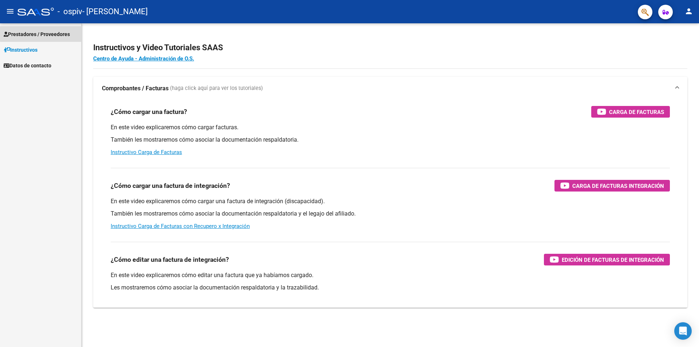
click at [66, 34] on span "Prestadores / Proveedores" at bounding box center [37, 34] width 66 height 8
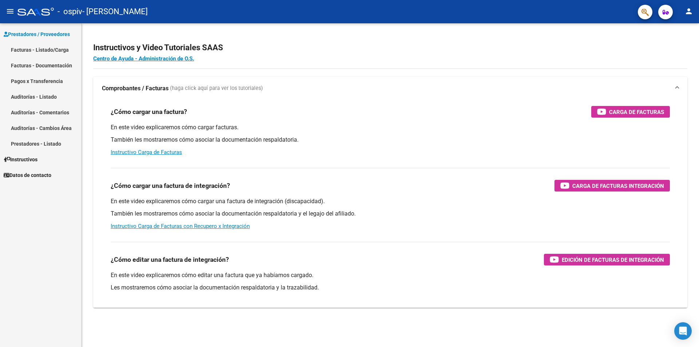
click at [57, 45] on link "Facturas - Listado/Carga" at bounding box center [40, 50] width 81 height 16
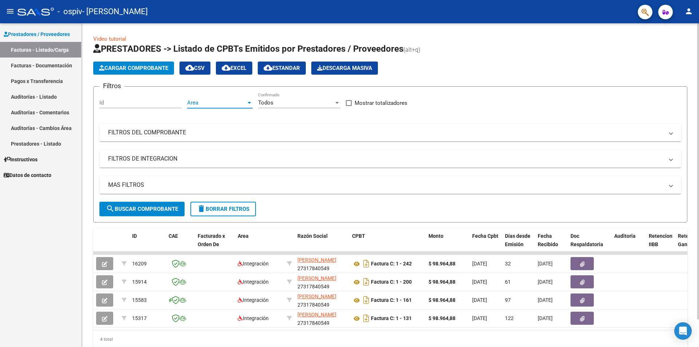
click at [210, 102] on span "Area" at bounding box center [216, 102] width 59 height 7
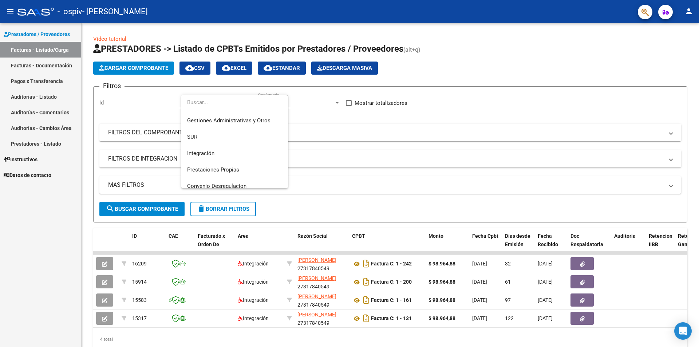
scroll to position [31, 0]
click at [152, 68] on div at bounding box center [349, 173] width 699 height 347
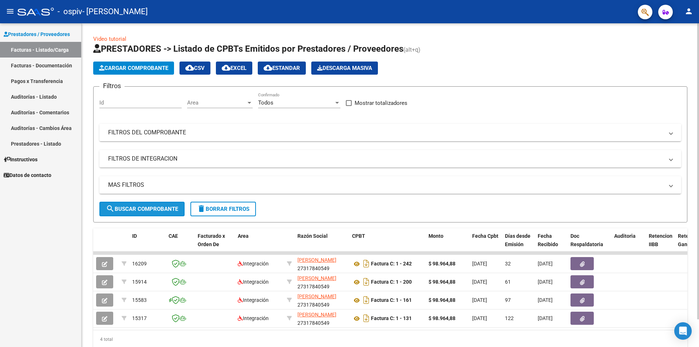
click at [146, 209] on span "search Buscar Comprobante" at bounding box center [142, 209] width 72 height 7
click at [154, 65] on span "Cargar Comprobante" at bounding box center [133, 68] width 69 height 7
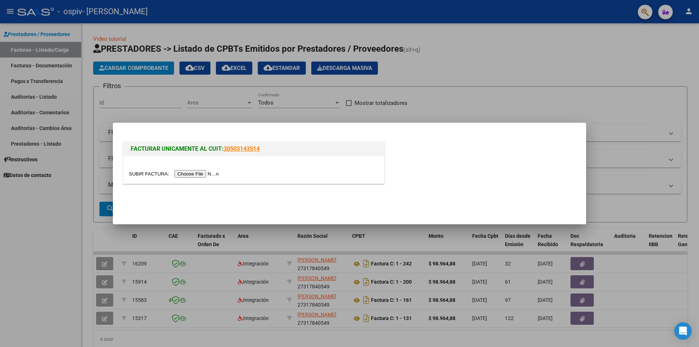
click at [185, 174] on input "file" at bounding box center [175, 174] width 92 height 8
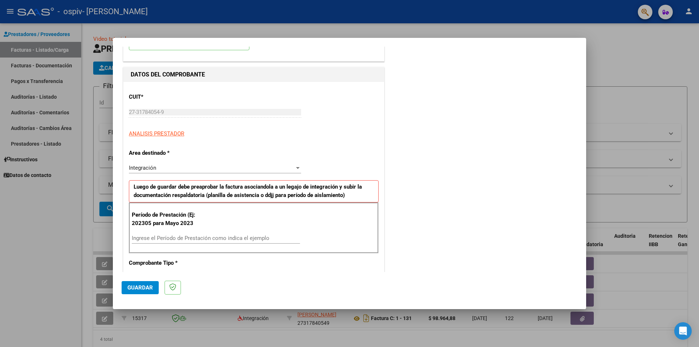
scroll to position [73, 0]
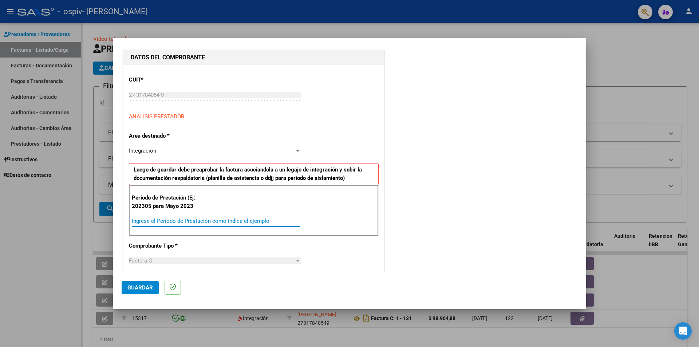
click at [181, 219] on input "Ingrese el Período de Prestación como indica el ejemplo" at bounding box center [216, 221] width 168 height 7
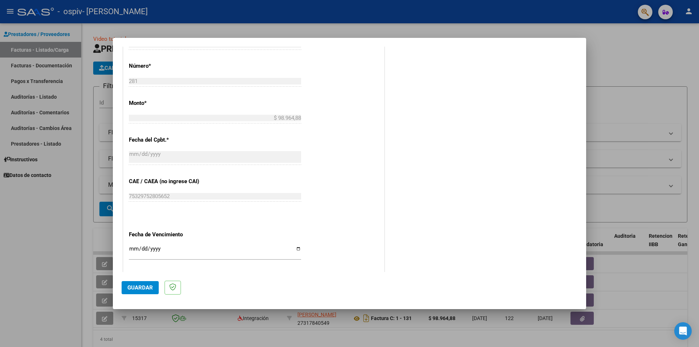
scroll to position [328, 0]
type input "202507"
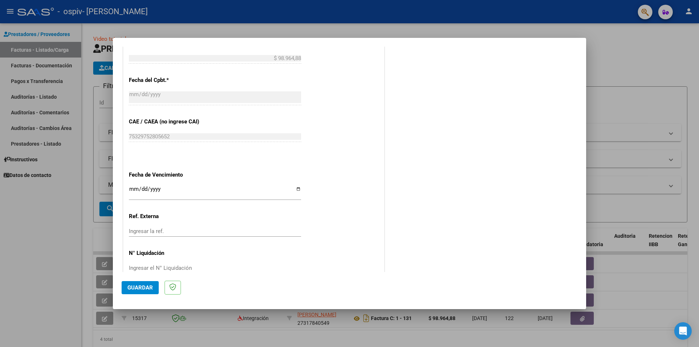
scroll to position [402, 0]
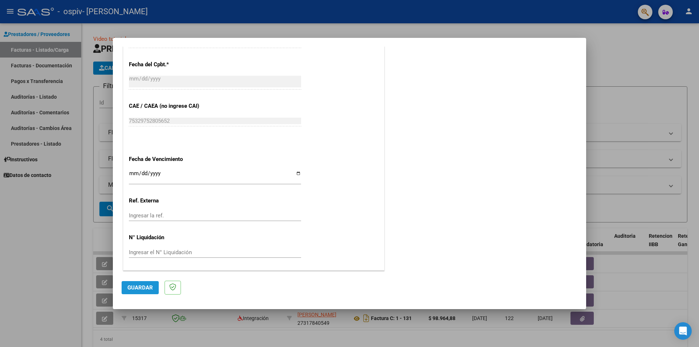
click at [133, 288] on span "Guardar" at bounding box center [139, 287] width 25 height 7
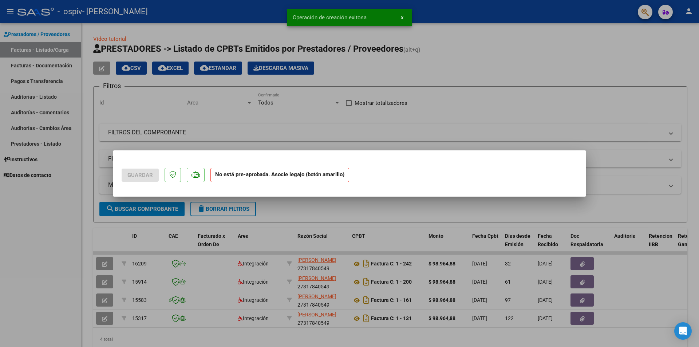
scroll to position [0, 0]
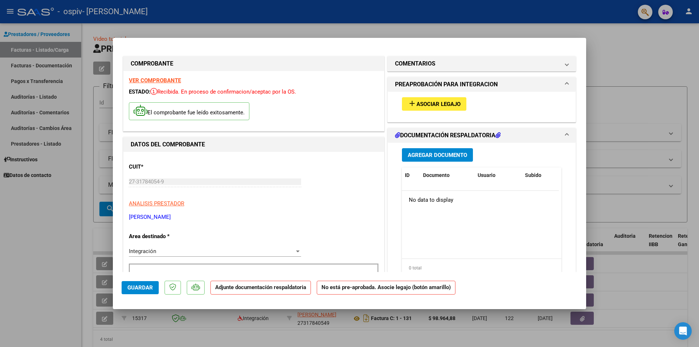
click at [425, 106] on span "Asociar Legajo" at bounding box center [439, 104] width 44 height 7
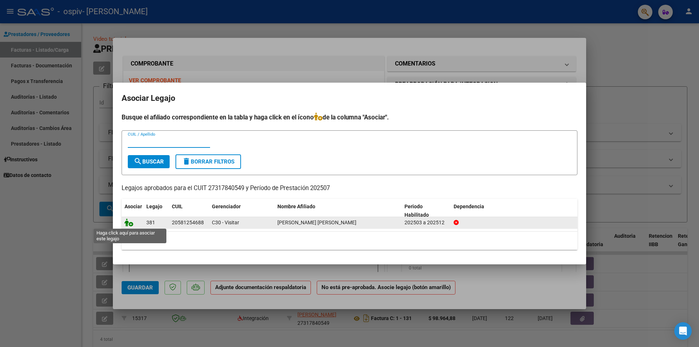
click at [127, 221] on icon at bounding box center [129, 223] width 9 height 8
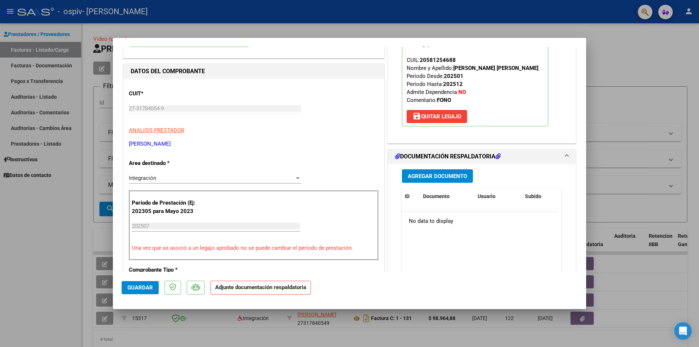
scroll to position [109, 0]
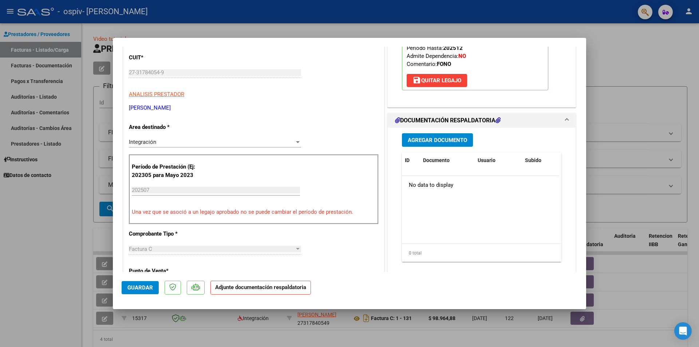
click at [443, 120] on h1 "DOCUMENTACIÓN RESPALDATORIA" at bounding box center [448, 120] width 106 height 9
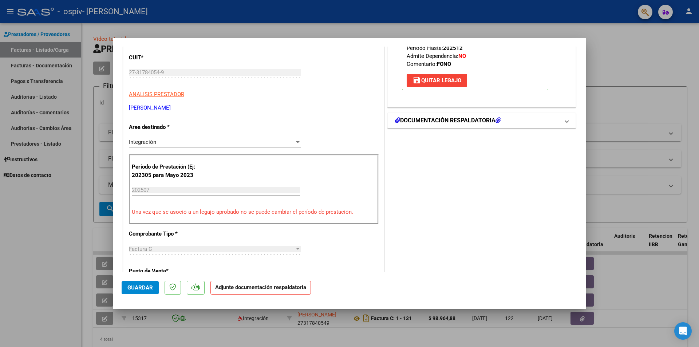
click at [443, 120] on h1 "DOCUMENTACIÓN RESPALDATORIA" at bounding box center [448, 120] width 106 height 9
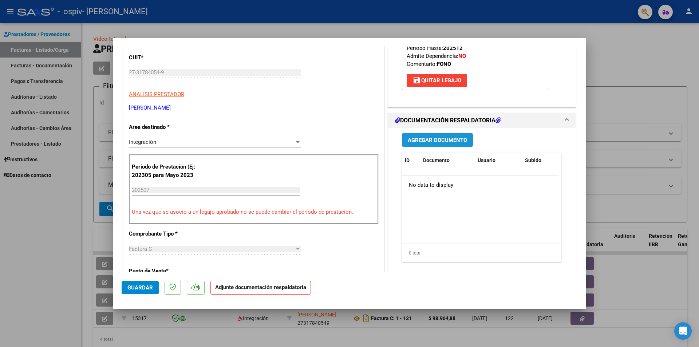
click at [439, 138] on span "Agregar Documento" at bounding box center [437, 140] width 59 height 7
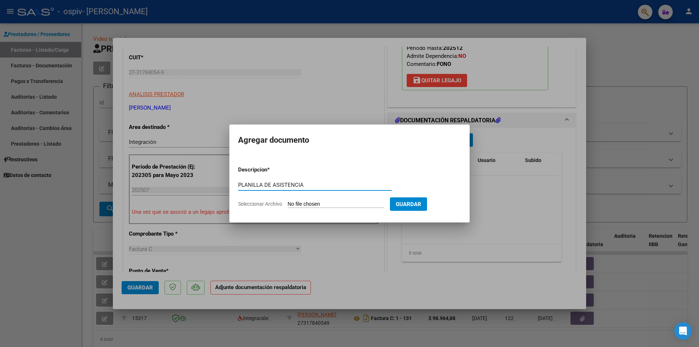
type input "PLANILLA DE ASISTENCIA"
click at [319, 203] on input "Seleccionar Archivo" at bounding box center [336, 204] width 97 height 7
type input "C:\fakepath\VONDER HEIDE LUCIANO FONO JULIO PLAN.pdf"
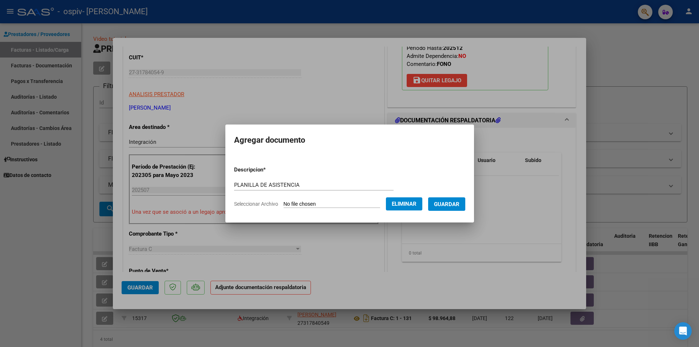
click at [448, 200] on button "Guardar" at bounding box center [446, 203] width 37 height 13
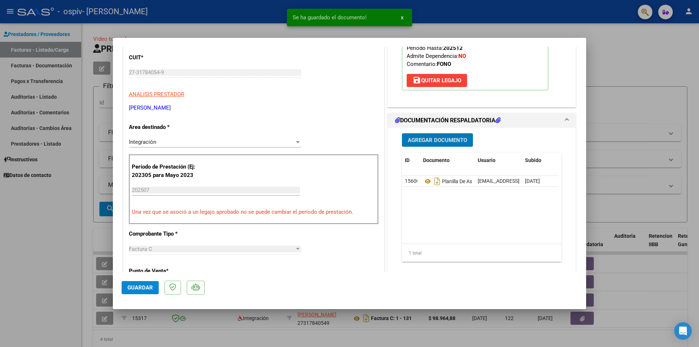
click at [433, 138] on span "Agregar Documento" at bounding box center [437, 140] width 59 height 7
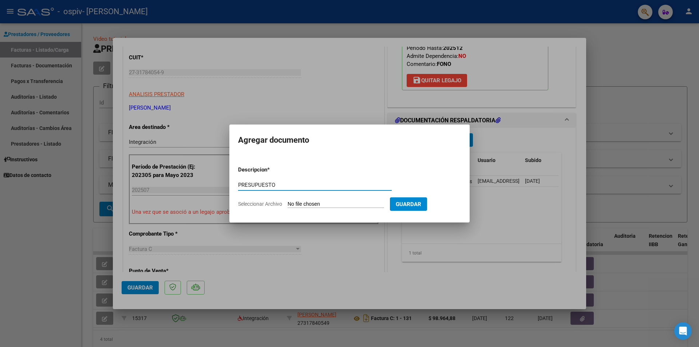
type input "PRESUPUESTO"
click at [270, 202] on span "Seleccionar Archivo" at bounding box center [260, 204] width 44 height 6
click at [288, 202] on input "Seleccionar Archivo" at bounding box center [336, 204] width 97 height 7
type input "C:\fakepath\VONDER HEIDE FONO 2025 (4).pdf"
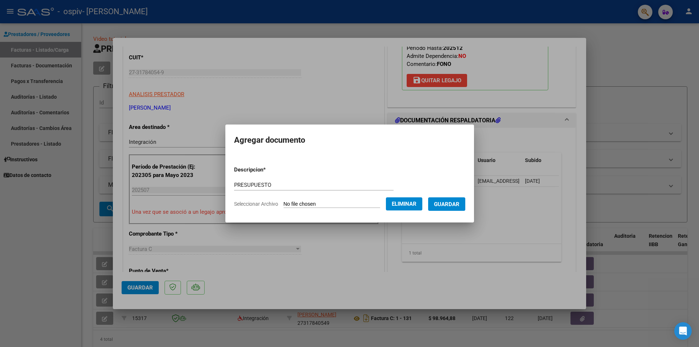
click at [456, 205] on span "Guardar" at bounding box center [446, 204] width 25 height 7
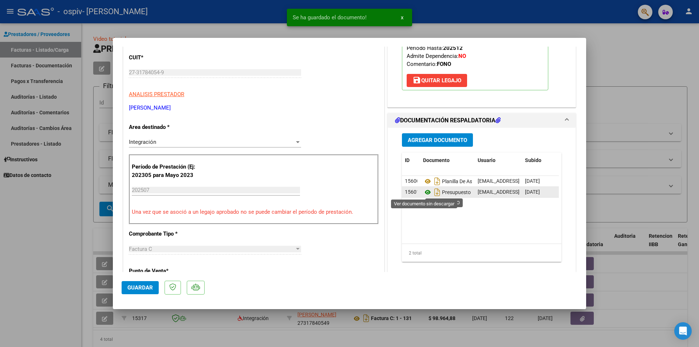
click at [427, 192] on icon at bounding box center [427, 192] width 9 height 9
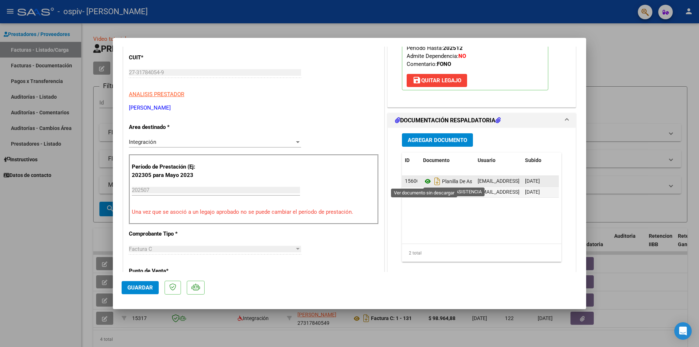
click at [423, 181] on icon at bounding box center [427, 181] width 9 height 9
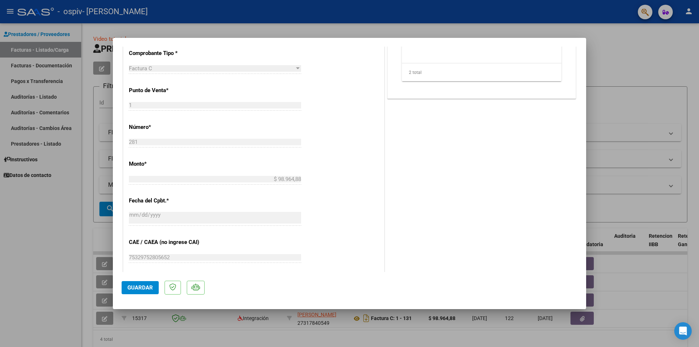
scroll to position [291, 0]
click at [139, 286] on span "Guardar" at bounding box center [139, 287] width 25 height 7
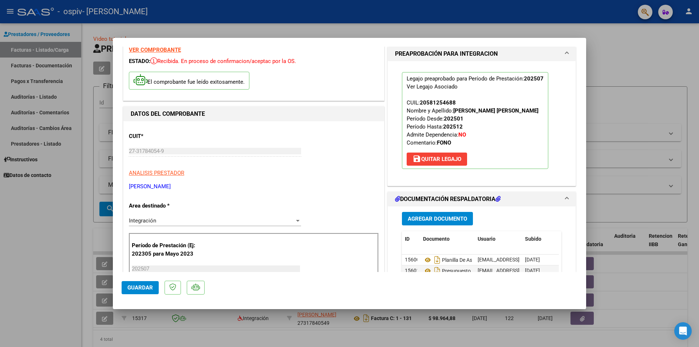
scroll to position [0, 0]
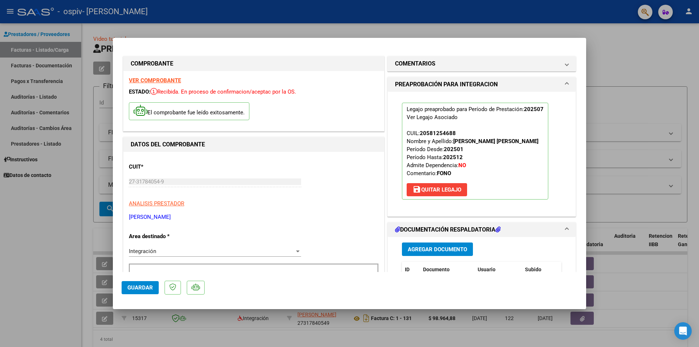
click at [519, 5] on div at bounding box center [349, 173] width 699 height 347
type input "$ 0,00"
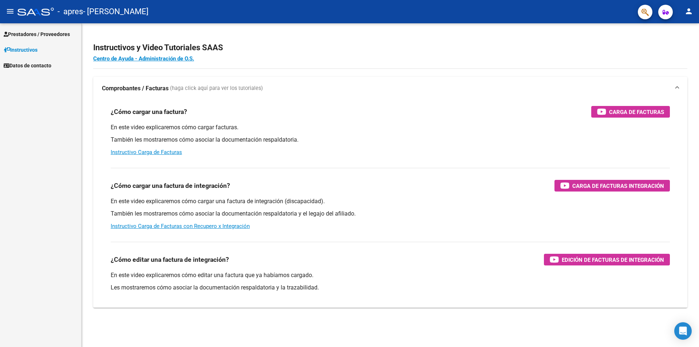
click at [50, 32] on span "Prestadores / Proveedores" at bounding box center [37, 34] width 66 height 8
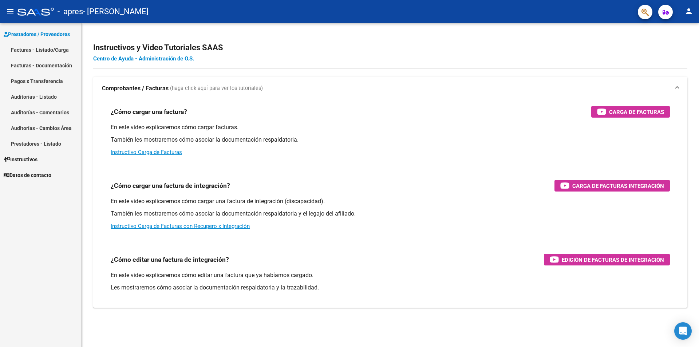
click at [54, 47] on link "Facturas - Listado/Carga" at bounding box center [40, 50] width 81 height 16
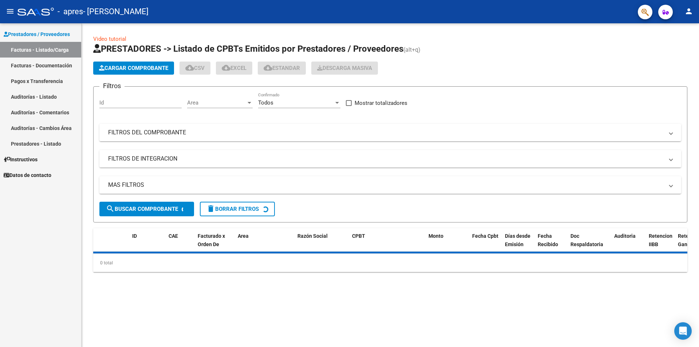
click at [124, 67] on span "Cargar Comprobante" at bounding box center [133, 68] width 69 height 7
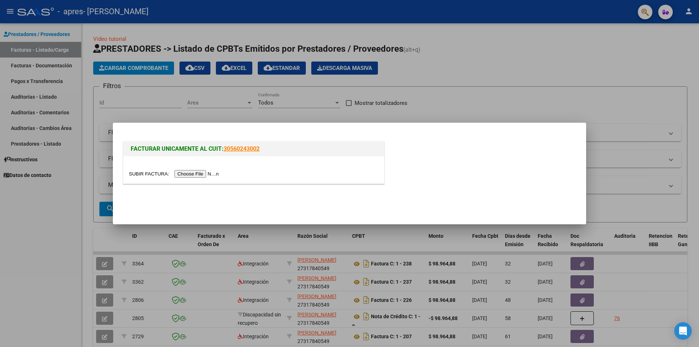
click at [196, 173] on input "file" at bounding box center [175, 174] width 92 height 8
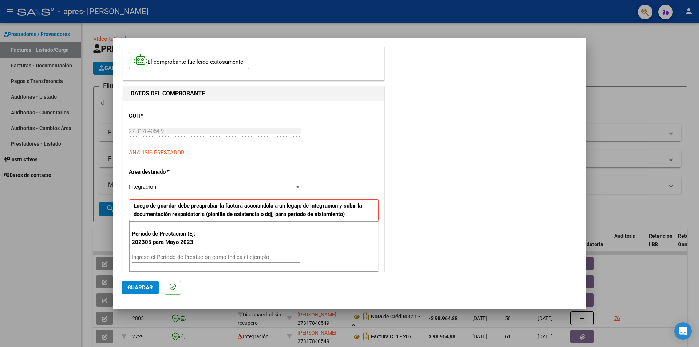
scroll to position [73, 0]
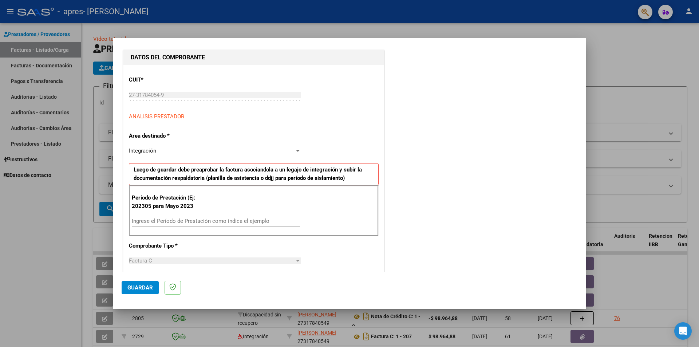
click at [176, 220] on input "Ingrese el Período de Prestación como indica el ejemplo" at bounding box center [216, 221] width 168 height 7
type input "202507"
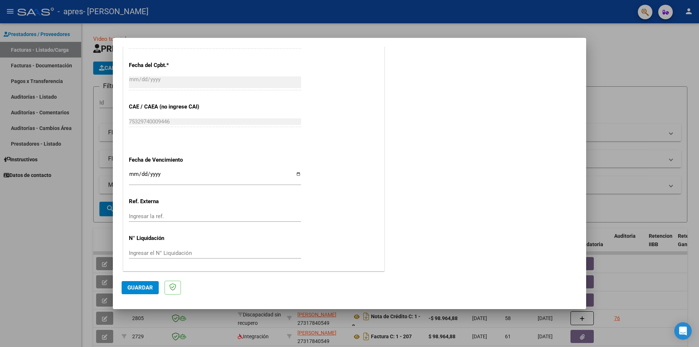
scroll to position [402, 0]
click at [143, 287] on span "Guardar" at bounding box center [139, 287] width 25 height 7
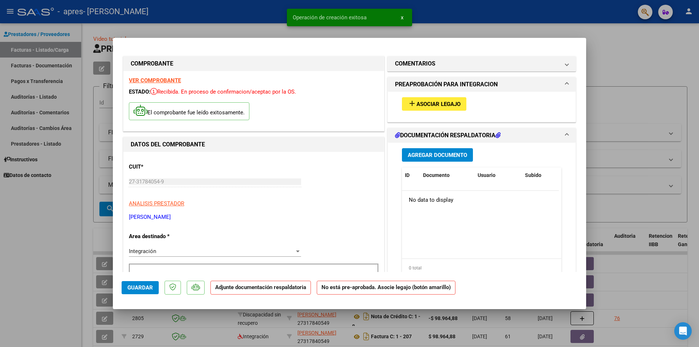
click at [448, 102] on span "Asociar Legajo" at bounding box center [439, 104] width 44 height 7
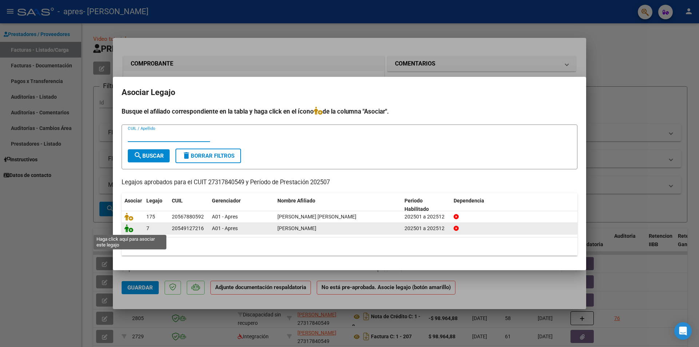
click at [127, 229] on icon at bounding box center [129, 228] width 9 height 8
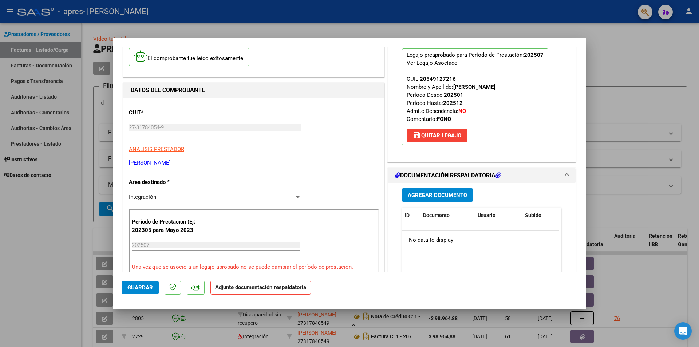
scroll to position [73, 0]
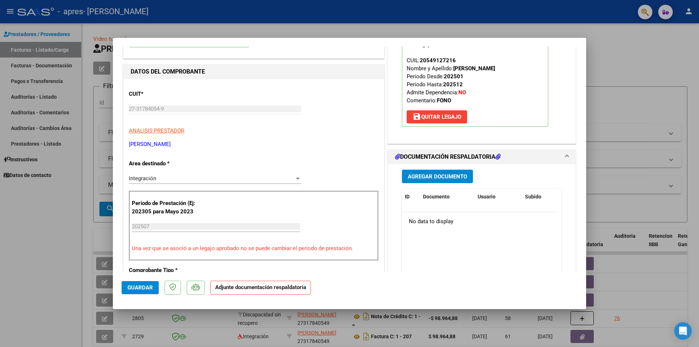
click at [435, 176] on span "Agregar Documento" at bounding box center [437, 176] width 59 height 7
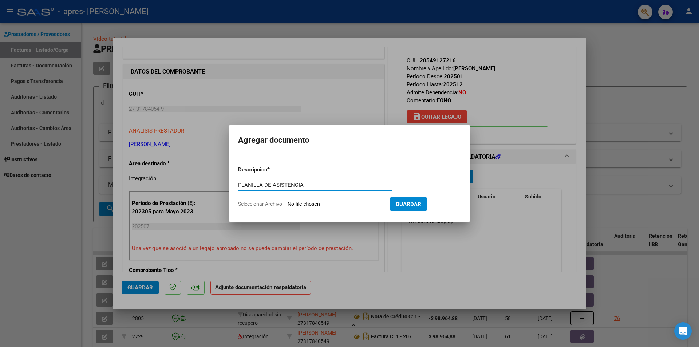
type input "PLANILLA DE ASISTENCIA"
click at [287, 204] on app-file-uploader "Seleccionar Archivo" at bounding box center [314, 204] width 152 height 7
click at [298, 205] on input "Seleccionar Archivo" at bounding box center [336, 204] width 97 height 7
type input "C:\fakepath\planilla [PERSON_NAME].pdf"
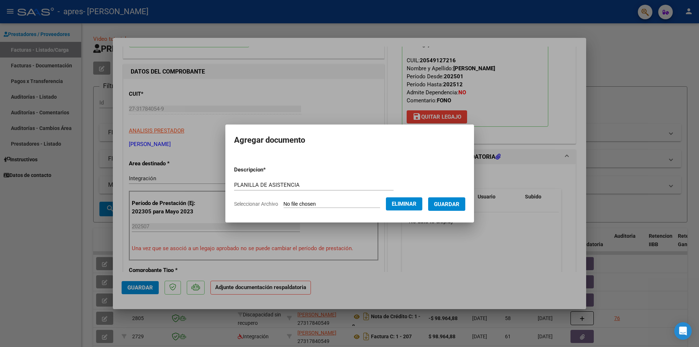
click at [447, 202] on span "Guardar" at bounding box center [446, 204] width 25 height 7
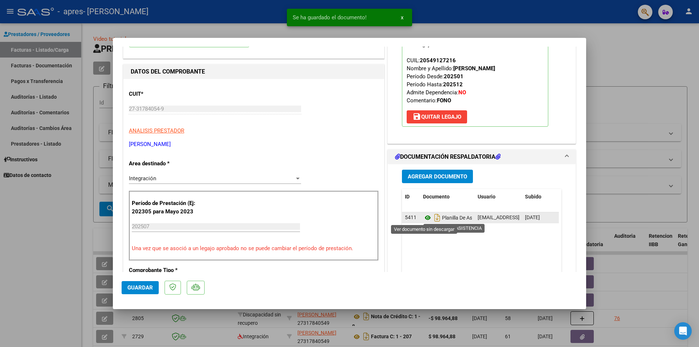
click at [423, 218] on icon at bounding box center [427, 217] width 9 height 9
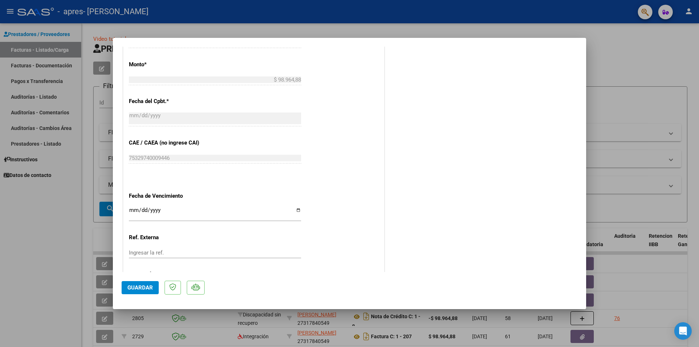
scroll to position [427, 0]
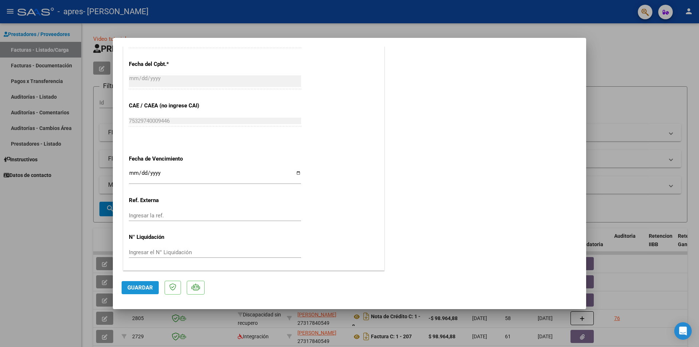
click at [138, 289] on span "Guardar" at bounding box center [139, 287] width 25 height 7
click at [134, 287] on span "Guardar" at bounding box center [139, 287] width 25 height 7
click at [78, 77] on div at bounding box center [349, 173] width 699 height 347
type input "$ 0,00"
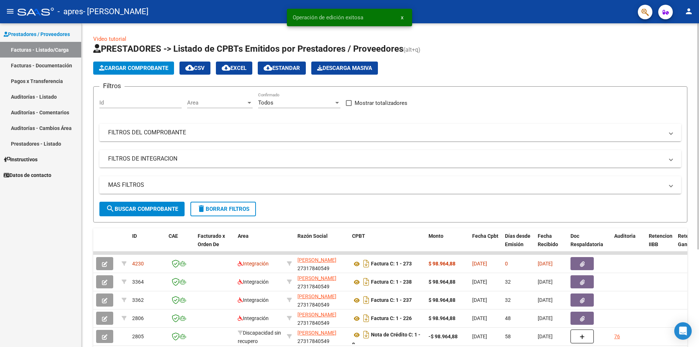
click at [125, 67] on span "Cargar Comprobante" at bounding box center [133, 68] width 69 height 7
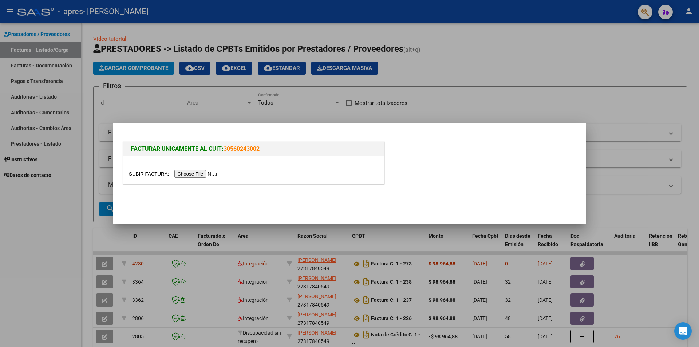
click at [59, 227] on div at bounding box center [349, 173] width 699 height 347
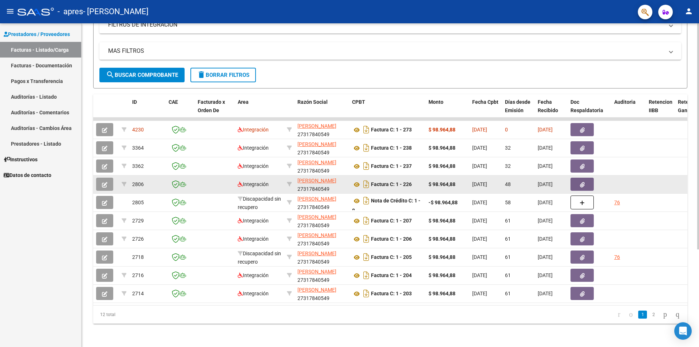
scroll to position [139, 0]
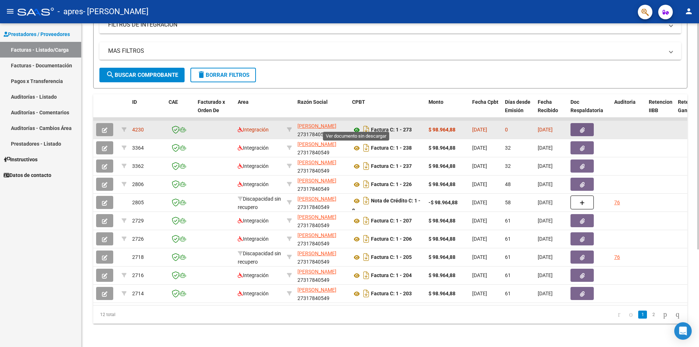
click at [357, 126] on icon at bounding box center [356, 130] width 9 height 9
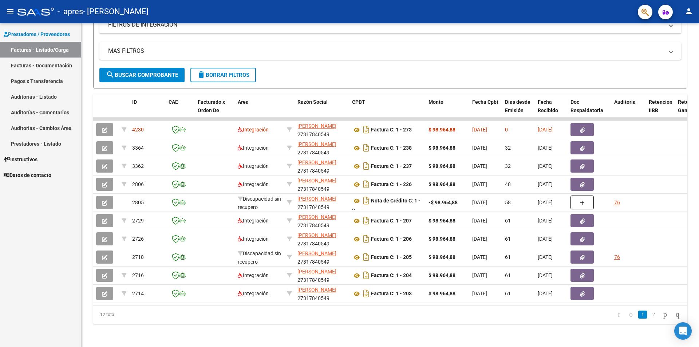
click at [28, 46] on link "Facturas - Listado/Carga" at bounding box center [40, 50] width 81 height 16
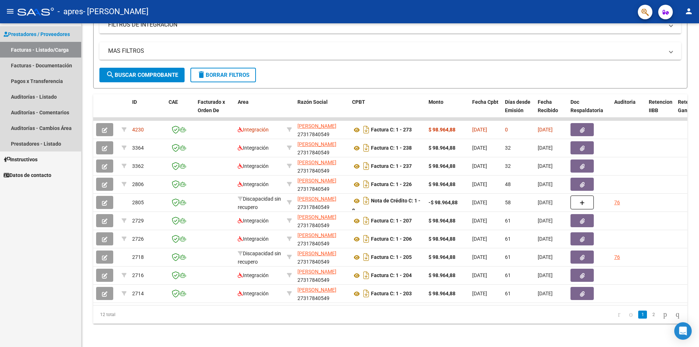
click at [40, 32] on span "Prestadores / Proveedores" at bounding box center [37, 34] width 66 height 8
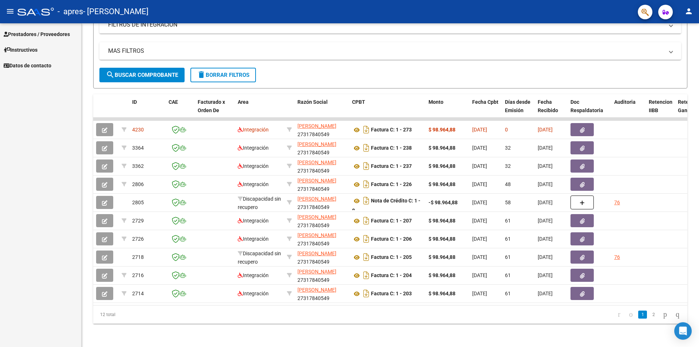
click at [40, 32] on span "Prestadores / Proveedores" at bounding box center [37, 34] width 66 height 8
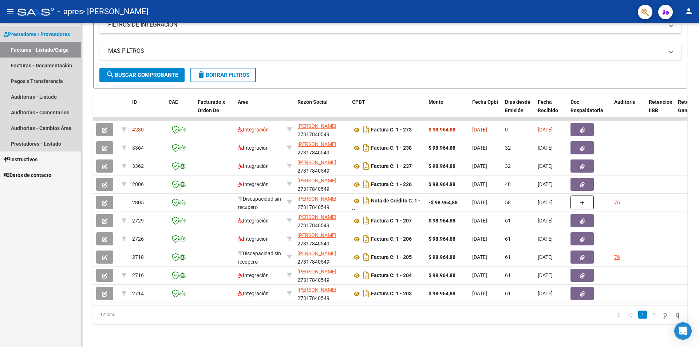
click at [41, 51] on link "Facturas - Listado/Carga" at bounding box center [40, 50] width 81 height 16
click at [28, 51] on link "Facturas - Listado/Carga" at bounding box center [40, 50] width 81 height 16
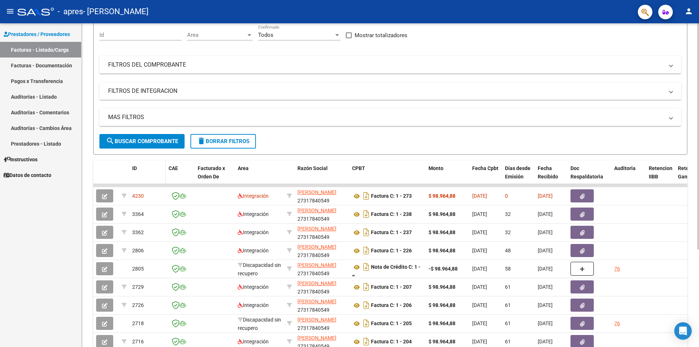
scroll to position [0, 0]
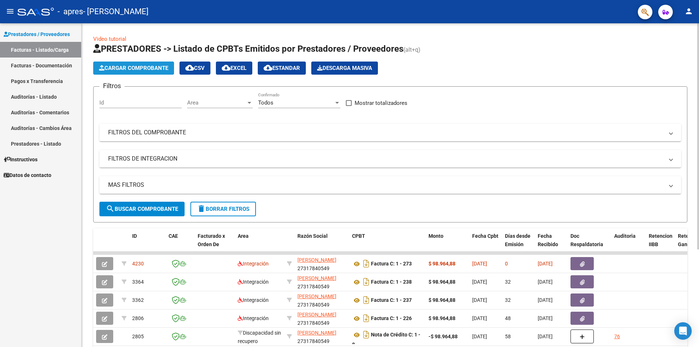
click at [139, 65] on span "Cargar Comprobante" at bounding box center [133, 68] width 69 height 7
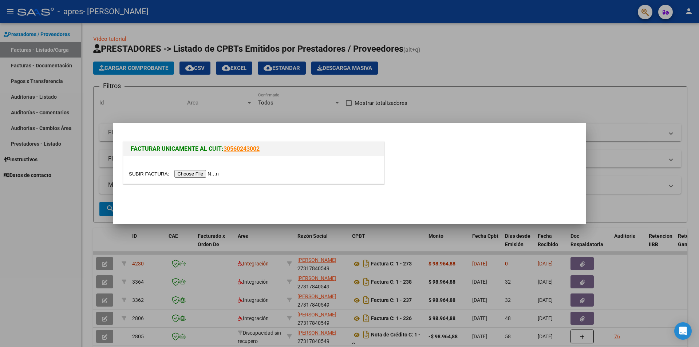
click at [197, 174] on input "file" at bounding box center [175, 174] width 92 height 8
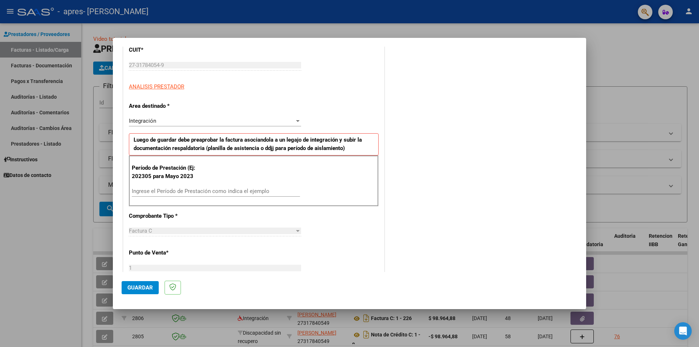
scroll to position [146, 0]
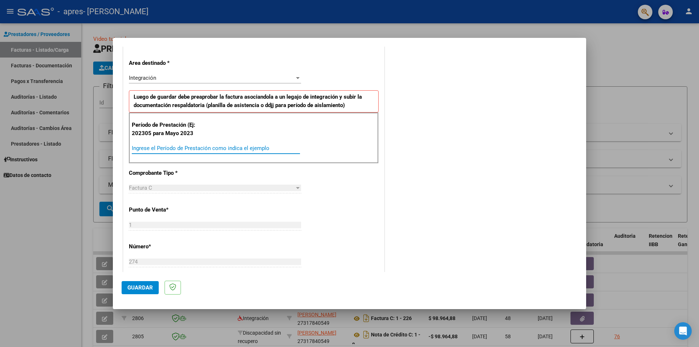
click at [175, 148] on input "Ingrese el Período de Prestación como indica el ejemplo" at bounding box center [216, 148] width 168 height 7
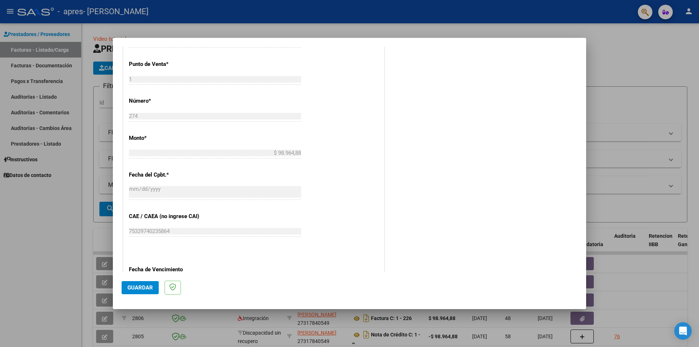
scroll to position [402, 0]
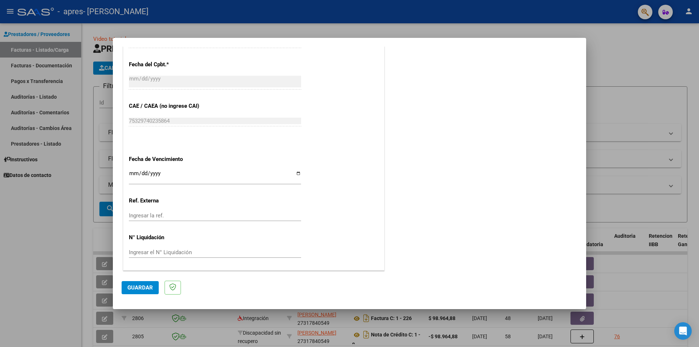
type input "202507"
click at [135, 286] on span "Guardar" at bounding box center [139, 287] width 25 height 7
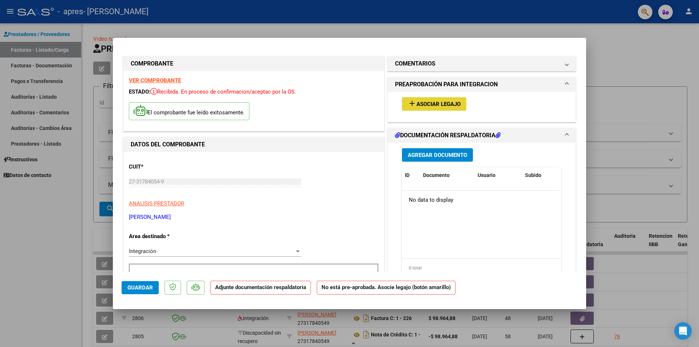
click at [443, 103] on span "Asociar Legajo" at bounding box center [439, 104] width 44 height 7
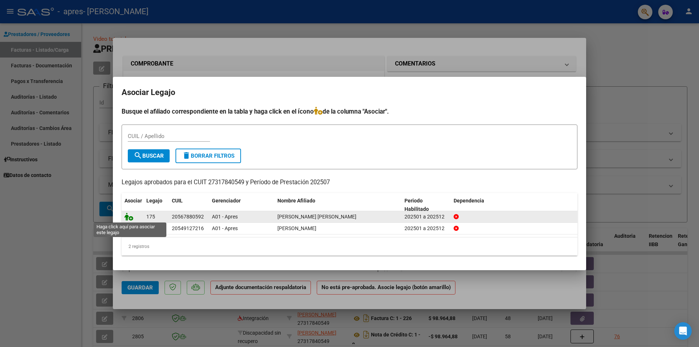
click at [127, 215] on icon at bounding box center [129, 217] width 9 height 8
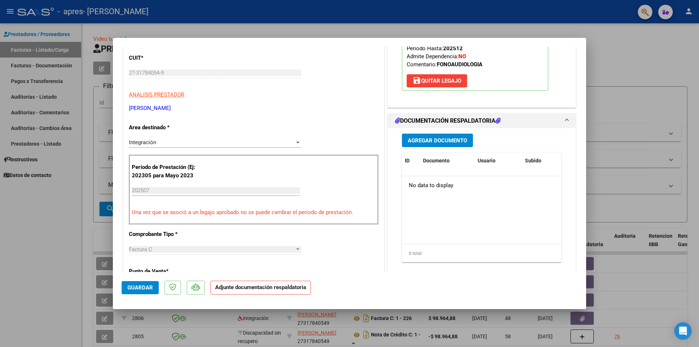
scroll to position [109, 0]
click at [424, 142] on span "Agregar Documento" at bounding box center [437, 140] width 59 height 7
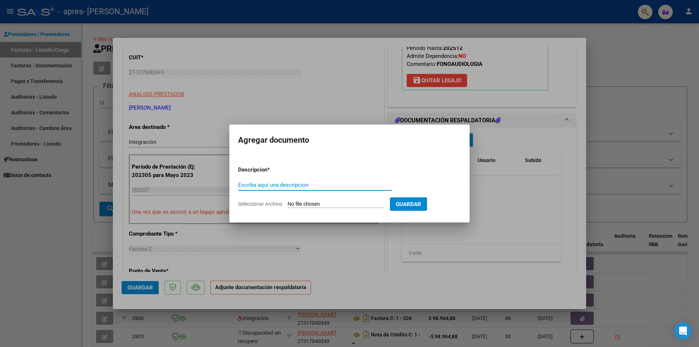
click at [267, 185] on input "Escriba aquí una descripcion" at bounding box center [315, 185] width 154 height 7
type input "PLANILLA DE ASISTENCIA"
click at [284, 204] on app-file-uploader "Seleccionar Archivo" at bounding box center [314, 204] width 152 height 7
click at [291, 204] on input "Seleccionar Archivo" at bounding box center [336, 204] width 97 height 7
click at [319, 203] on input "Seleccionar Archivo" at bounding box center [336, 204] width 97 height 7
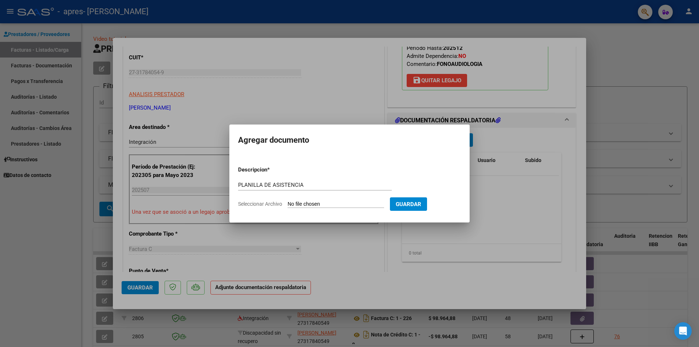
type input "C:\fakepath\planilla [PERSON_NAME] (1).pdf"
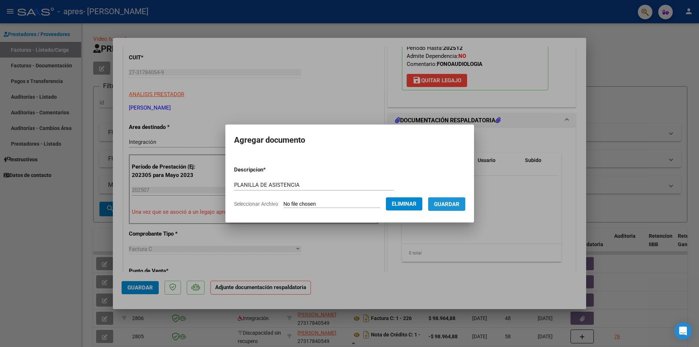
click at [454, 204] on span "Guardar" at bounding box center [446, 204] width 25 height 7
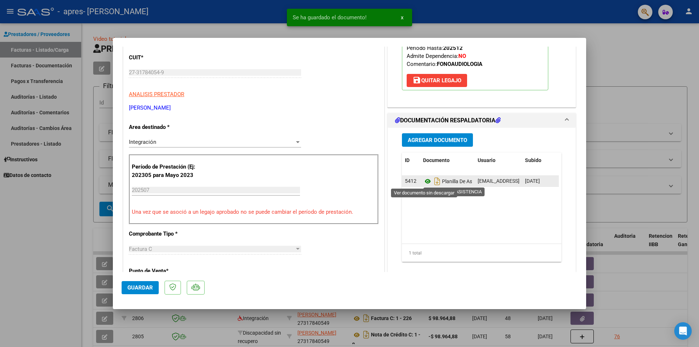
click at [425, 181] on icon at bounding box center [427, 181] width 9 height 9
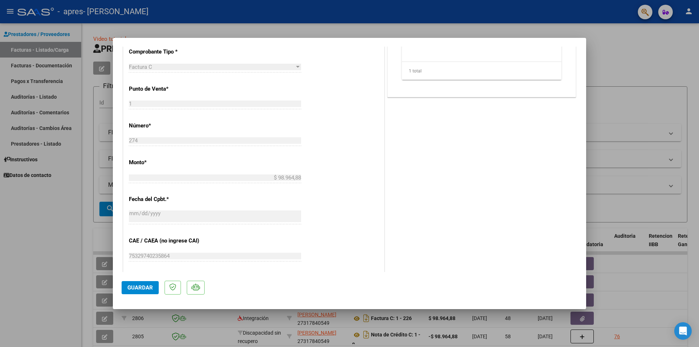
scroll to position [427, 0]
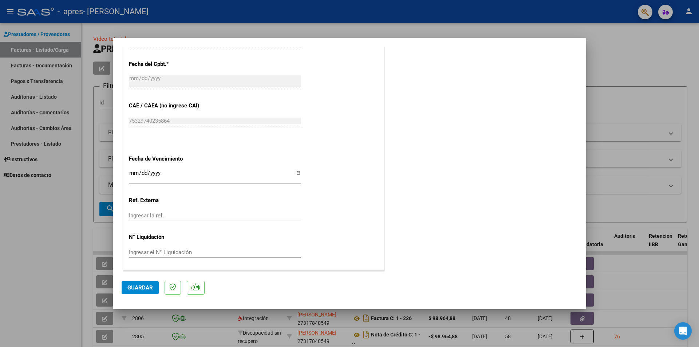
click at [137, 288] on span "Guardar" at bounding box center [139, 287] width 25 height 7
click at [400, 17] on button "x" at bounding box center [402, 17] width 14 height 13
click at [405, 20] on div at bounding box center [349, 173] width 699 height 347
type input "$ 0,00"
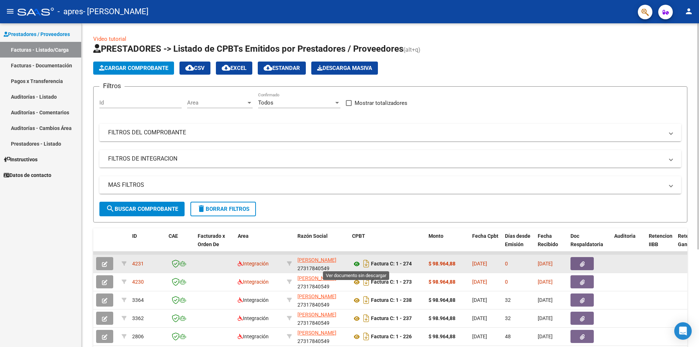
click at [356, 266] on icon at bounding box center [356, 264] width 9 height 9
